Goal: Task Accomplishment & Management: Use online tool/utility

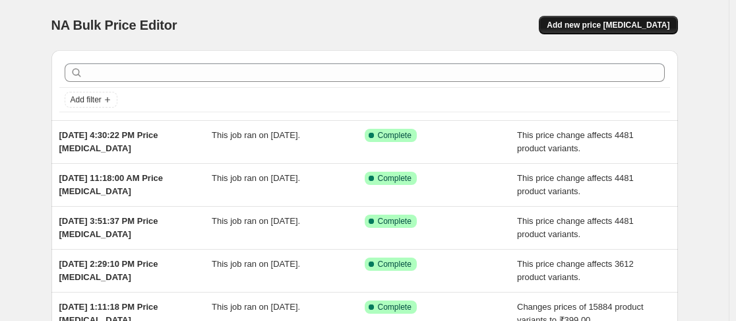
click at [660, 28] on span "Add new price change job" at bounding box center [608, 25] width 123 height 11
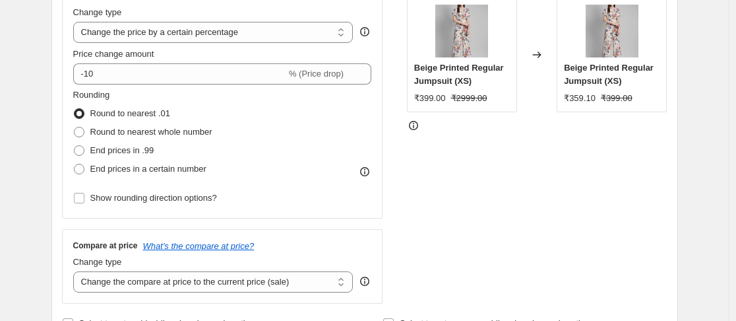
scroll to position [260, 0]
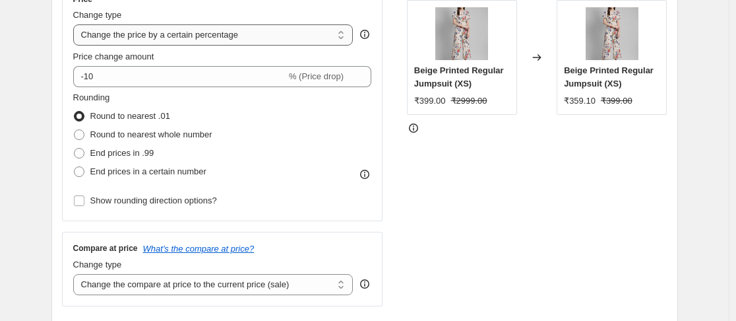
click at [276, 37] on select "Change the price to a certain amount Change the price by a certain amount Chang…" at bounding box center [213, 34] width 280 height 21
select select "to"
click at [76, 24] on select "Change the price to a certain amount Change the price by a certain amount Chang…" at bounding box center [213, 34] width 280 height 21
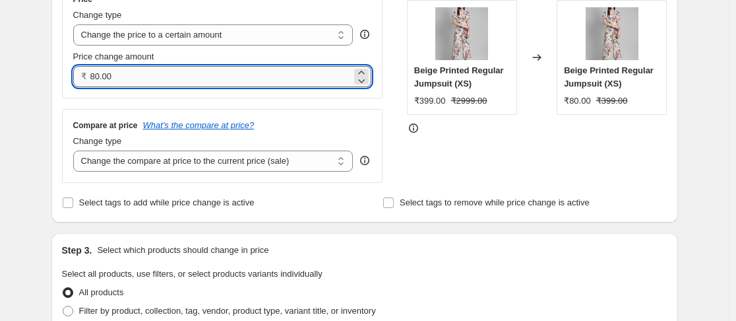
click at [190, 82] on input "80.00" at bounding box center [221, 76] width 262 height 21
type input "299.00"
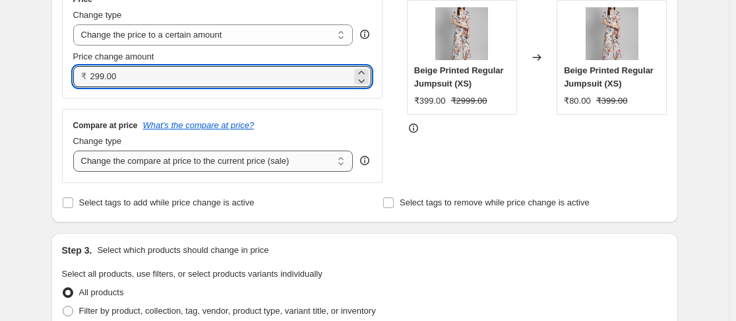
click at [323, 159] on select "Change the compare at price to the current price (sale) Change the compare at p…" at bounding box center [213, 160] width 280 height 21
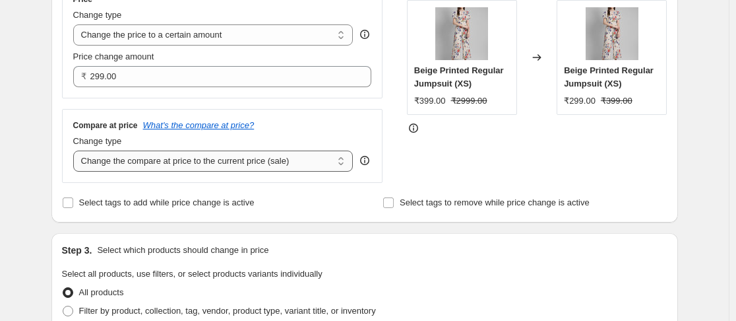
select select "no_change"
click at [76, 151] on select "Change the compare at price to the current price (sale) Change the compare at p…" at bounding box center [213, 160] width 280 height 21
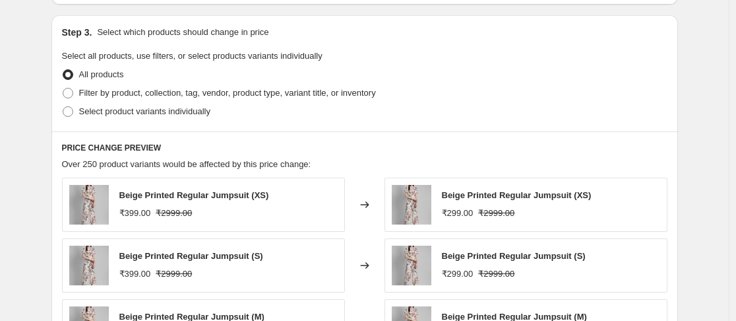
scroll to position [483, 0]
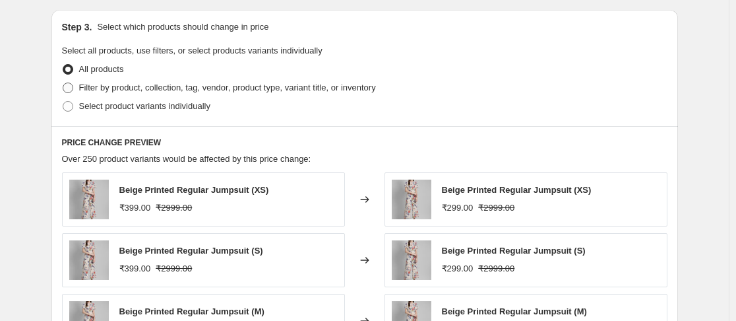
click at [69, 88] on span at bounding box center [68, 87] width 11 height 11
click at [63, 83] on input "Filter by product, collection, tag, vendor, product type, variant title, or inv…" at bounding box center [63, 82] width 1 height 1
radio input "true"
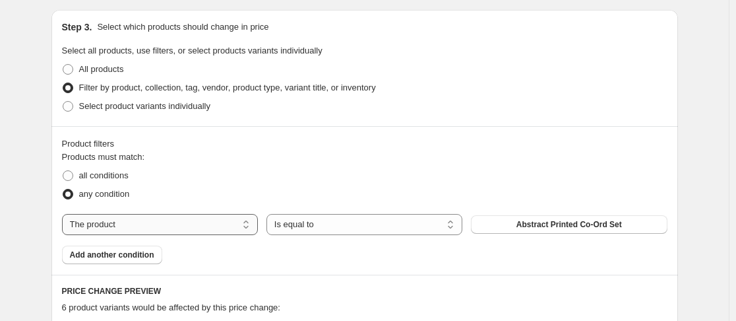
click at [242, 223] on select "The product The product's collection The product's tag The product's vendor The…" at bounding box center [160, 224] width 196 height 21
select select "tag"
click at [570, 229] on span "& 100% Cotton" at bounding box center [569, 224] width 56 height 11
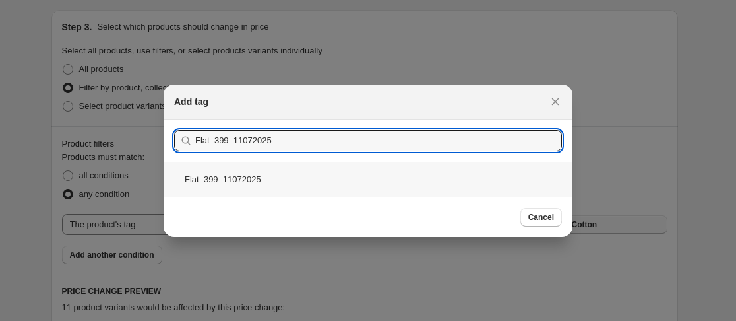
type input "Flat_399_11072025"
click at [247, 180] on div "Flat_399_11072025" at bounding box center [368, 179] width 409 height 35
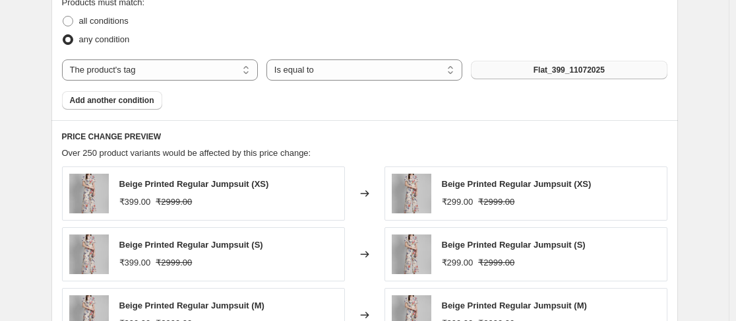
scroll to position [1024, 0]
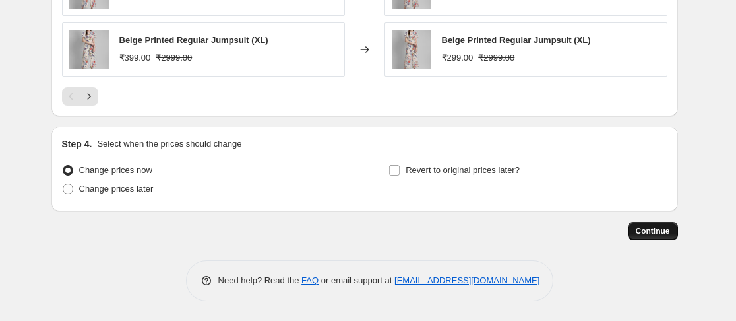
click at [662, 231] on span "Continue" at bounding box center [653, 231] width 34 height 11
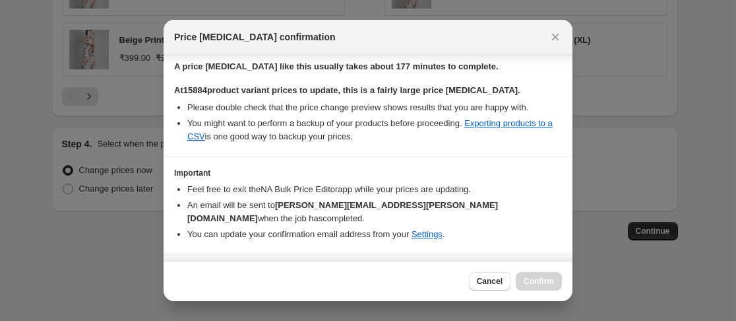
scroll to position [226, 0]
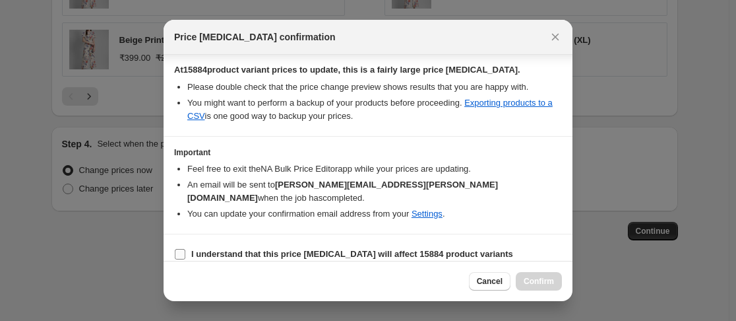
click at [180, 249] on input "I understand that this price change job will affect 15884 product variants" at bounding box center [180, 254] width 11 height 11
checkbox input "true"
click at [544, 280] on span "Confirm" at bounding box center [539, 281] width 30 height 11
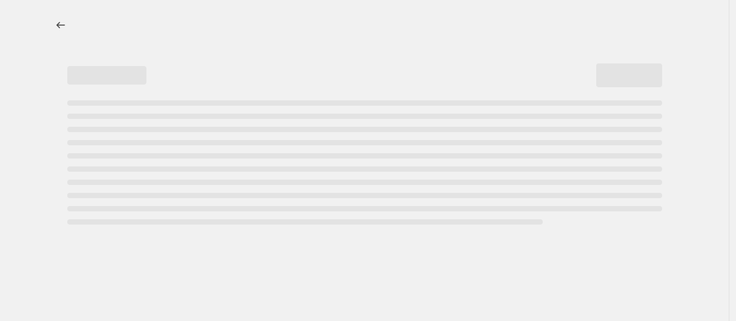
select select "no_change"
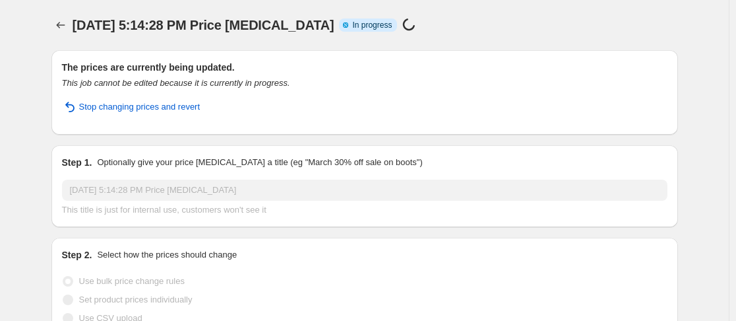
select select "tag"
